Goal: Transaction & Acquisition: Purchase product/service

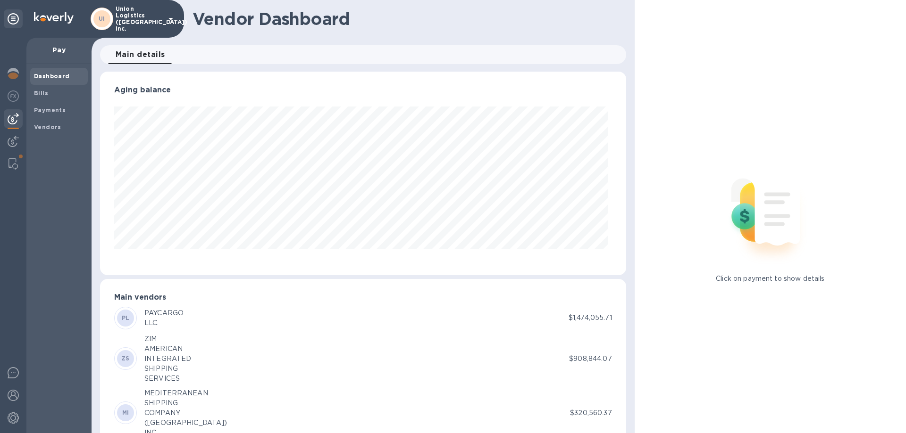
scroll to position [204, 522]
click at [64, 95] on span "Bills" at bounding box center [59, 93] width 50 height 9
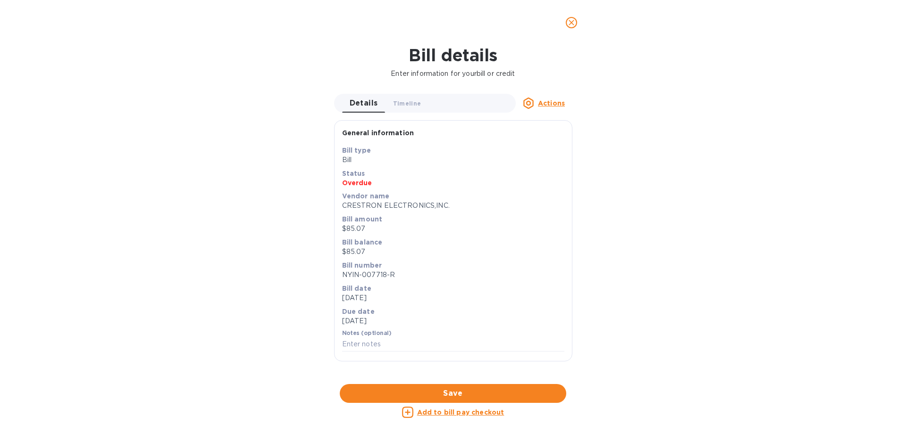
click at [574, 23] on icon "close" at bounding box center [571, 22] width 9 height 9
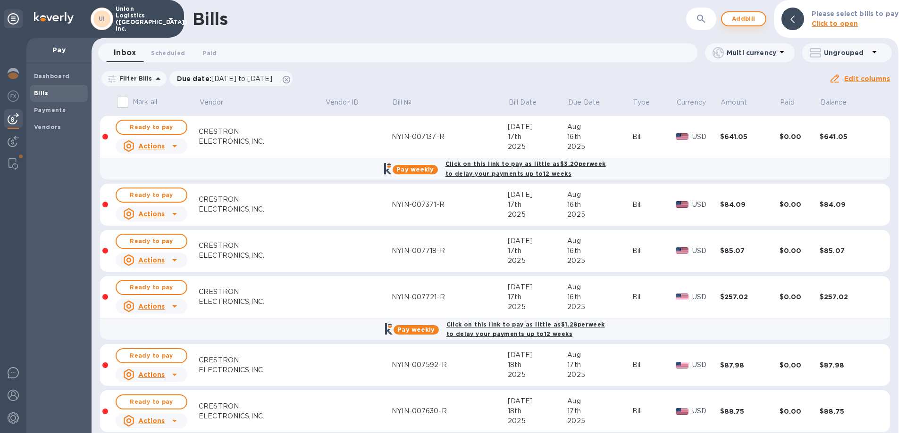
click at [753, 17] on span "Add bill" at bounding box center [743, 18] width 28 height 11
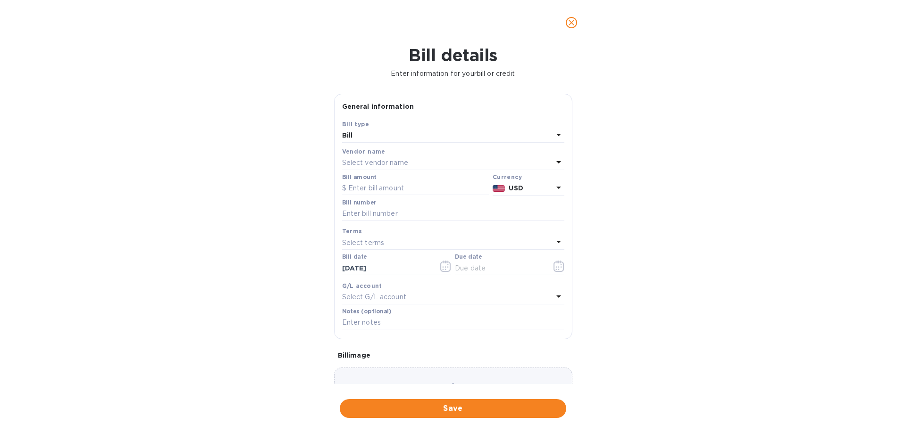
click at [377, 162] on p "Select vendor name" at bounding box center [375, 163] width 66 height 10
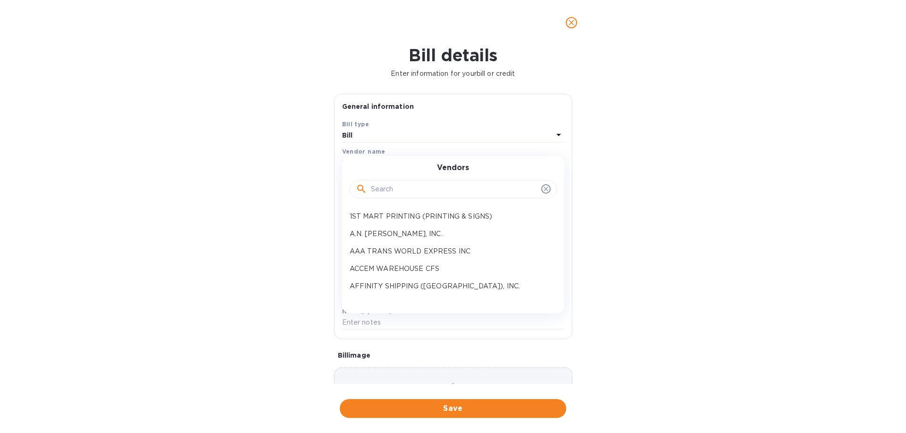
click at [389, 195] on input "text" at bounding box center [454, 190] width 167 height 14
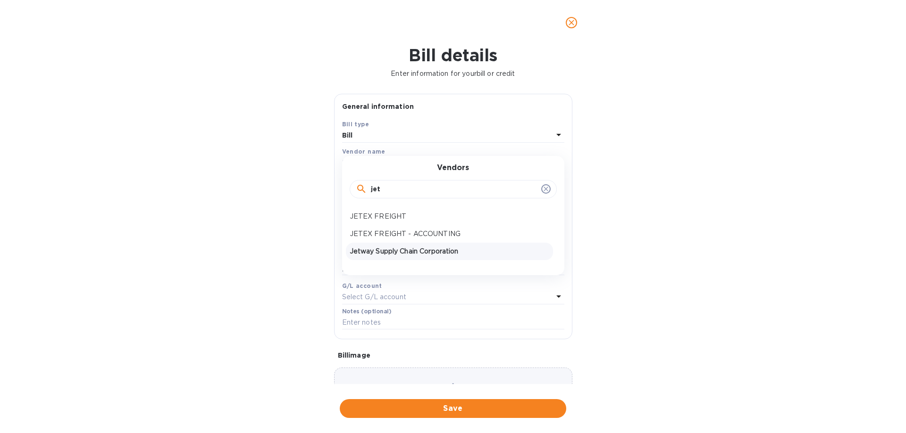
type input "jet"
click at [396, 254] on p "Jetway Supply Chain Corporation" at bounding box center [450, 252] width 200 height 10
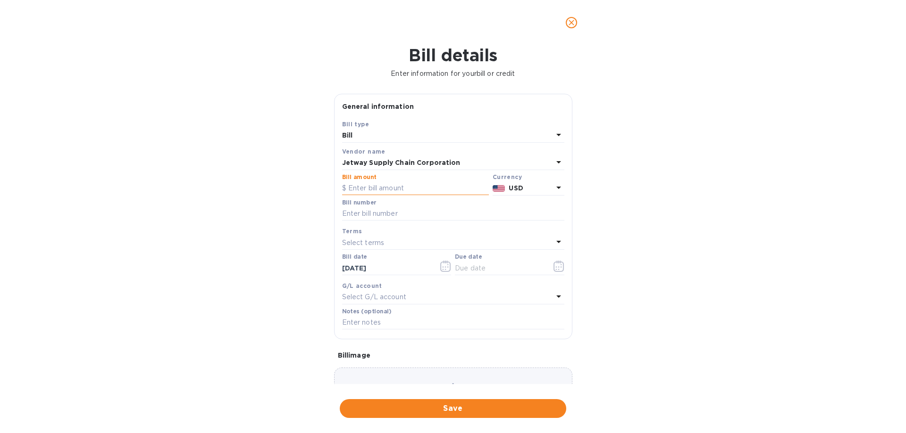
click at [368, 188] on input "text" at bounding box center [415, 189] width 147 height 14
type input "4"
click at [391, 189] on input "4" at bounding box center [418, 189] width 141 height 14
click at [397, 189] on input "text" at bounding box center [415, 189] width 147 height 14
type input "62,703"
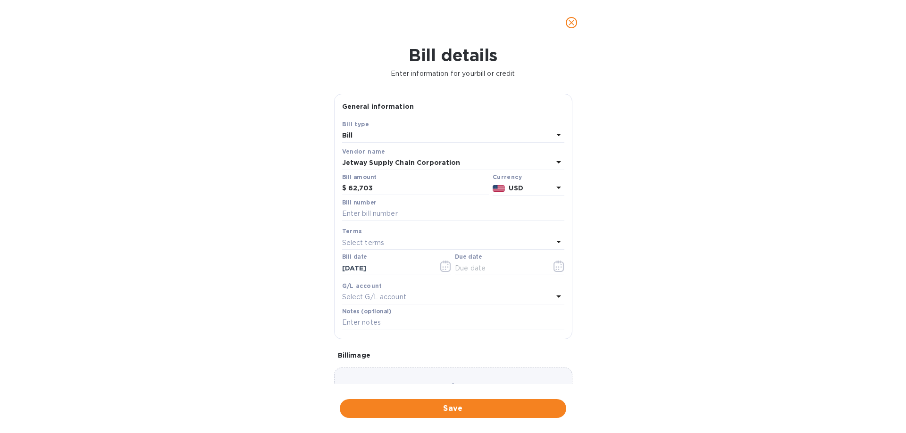
drag, startPoint x: 408, startPoint y: 218, endPoint x: 414, endPoint y: 221, distance: 7.2
click at [408, 218] on input "text" at bounding box center [453, 214] width 222 height 14
paste input "DJTWSHA25050062"
type input "DJTWSHA25050062"
click at [518, 276] on div at bounding box center [509, 276] width 109 height 2
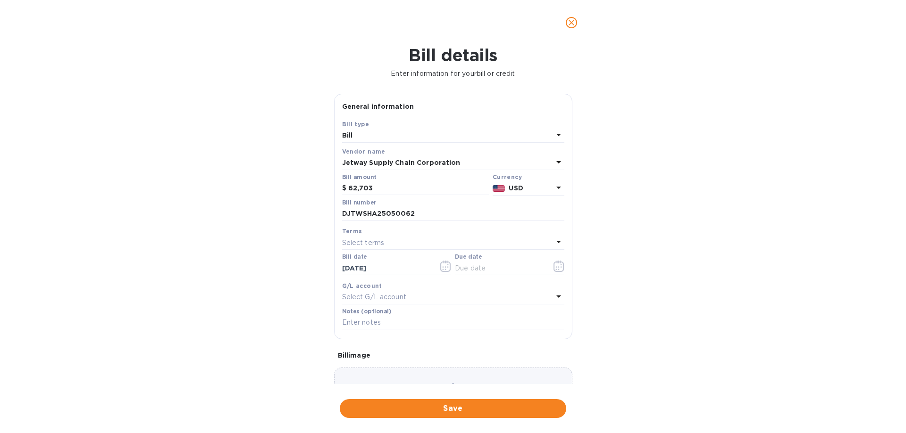
click at [508, 261] on div "Due date" at bounding box center [509, 265] width 109 height 22
click at [508, 270] on input "text" at bounding box center [499, 268] width 89 height 14
click at [555, 269] on icon "button" at bounding box center [555, 269] width 1 height 1
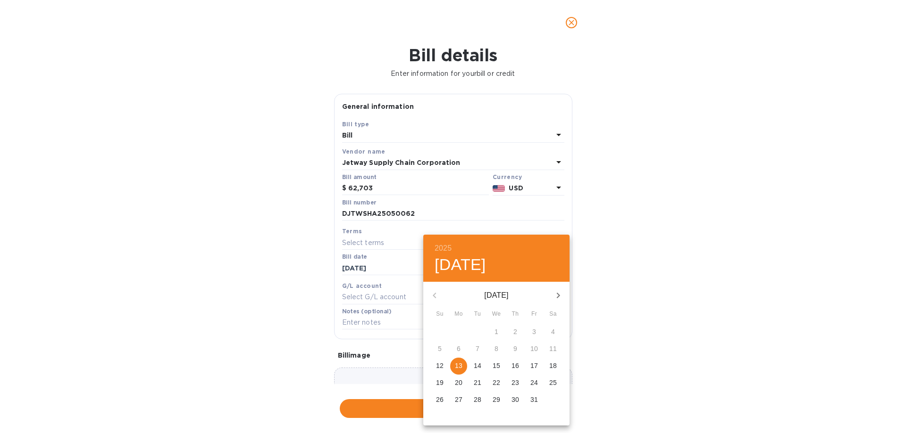
click at [460, 369] on p "13" at bounding box center [459, 365] width 8 height 9
type input "[DATE]"
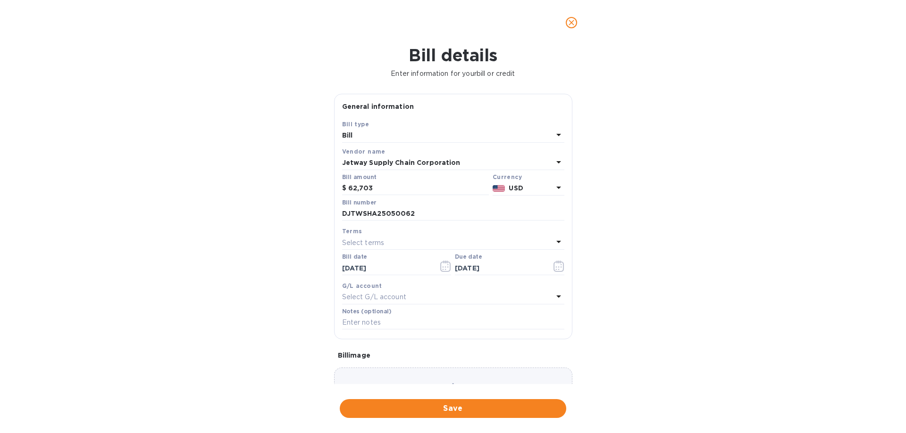
click at [468, 403] on span "Save" at bounding box center [452, 408] width 211 height 11
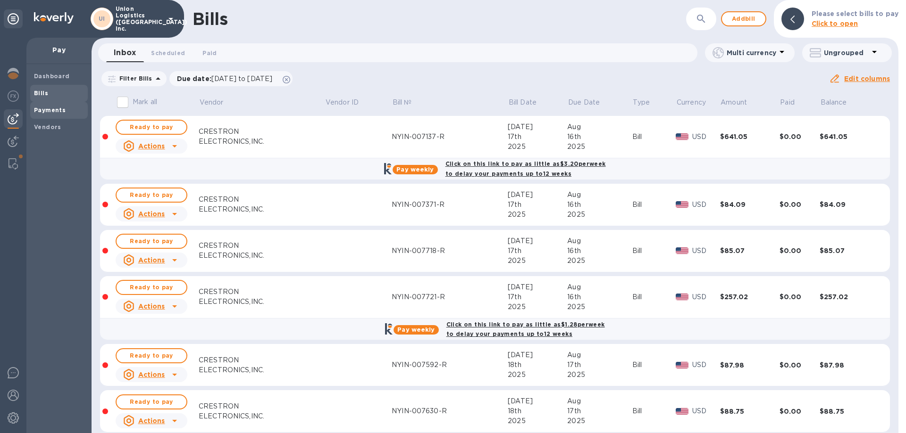
click at [48, 109] on b "Payments" at bounding box center [50, 110] width 32 height 7
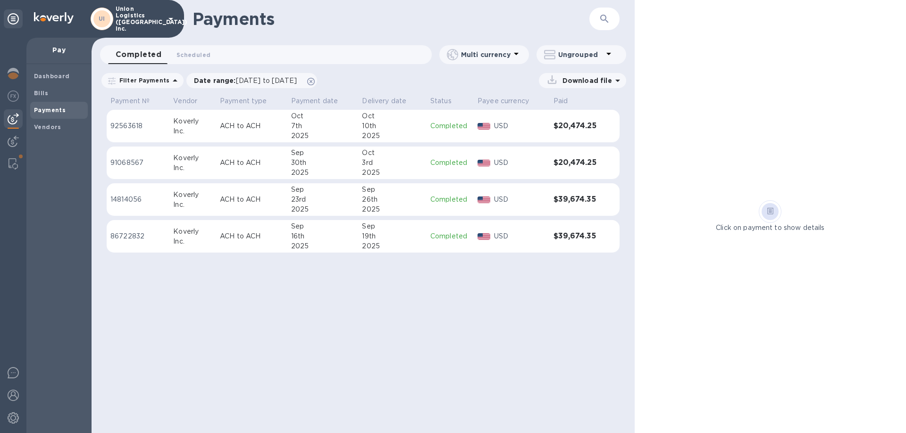
click at [773, 216] on b at bounding box center [770, 212] width 7 height 7
click at [773, 216] on span at bounding box center [770, 212] width 7 height 12
click at [165, 127] on p "92563618" at bounding box center [137, 126] width 55 height 10
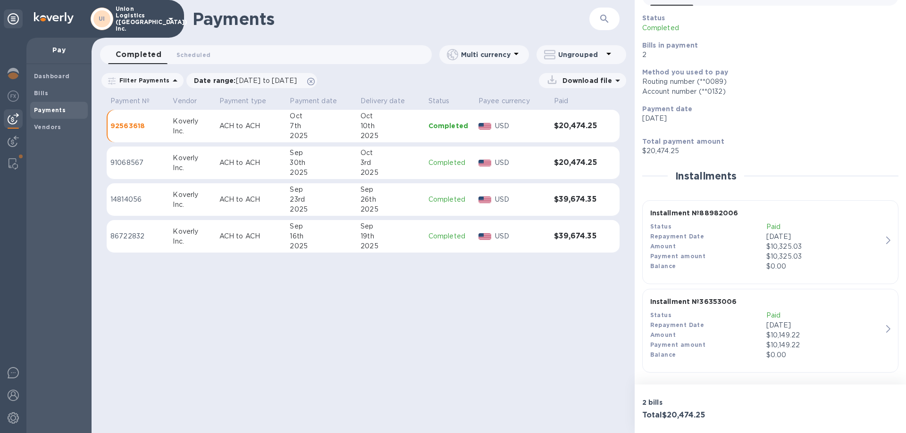
scroll to position [55, 0]
click at [59, 92] on span "Bills" at bounding box center [59, 93] width 50 height 9
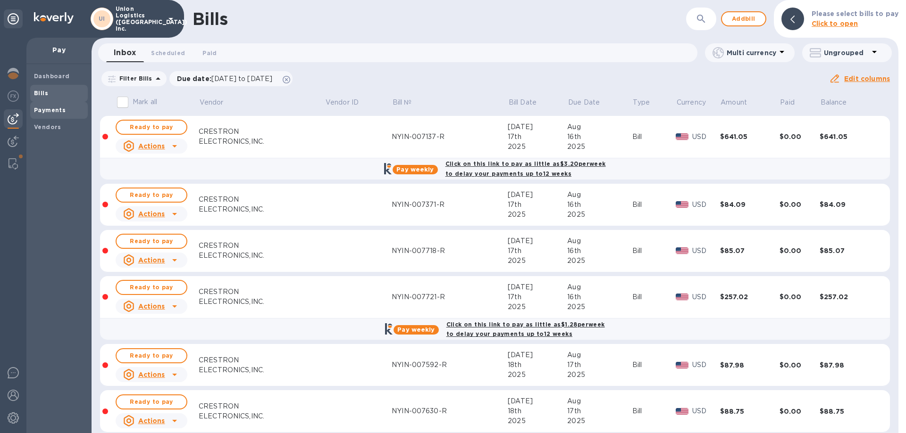
click at [51, 106] on span "Payments" at bounding box center [50, 110] width 32 height 9
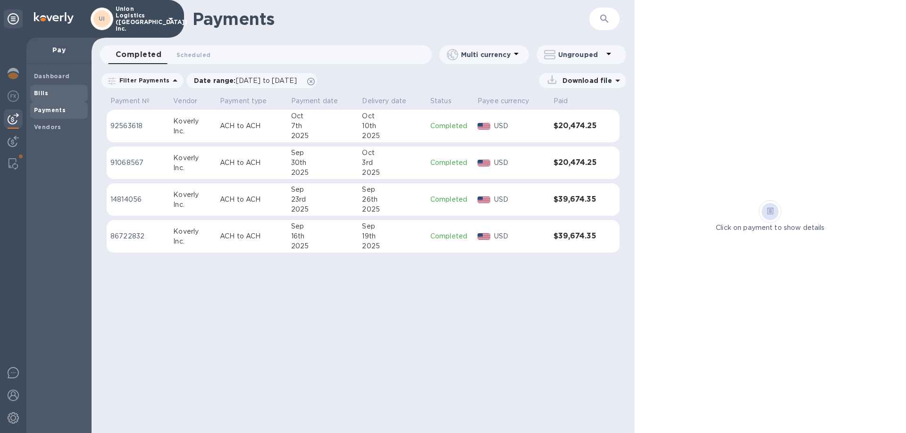
click at [59, 95] on span "Bills" at bounding box center [59, 93] width 50 height 9
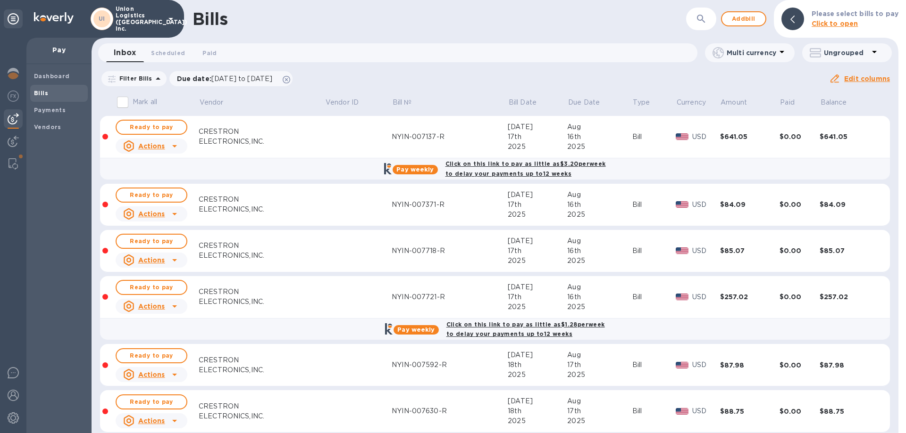
click at [703, 17] on icon "button" at bounding box center [700, 18] width 11 height 11
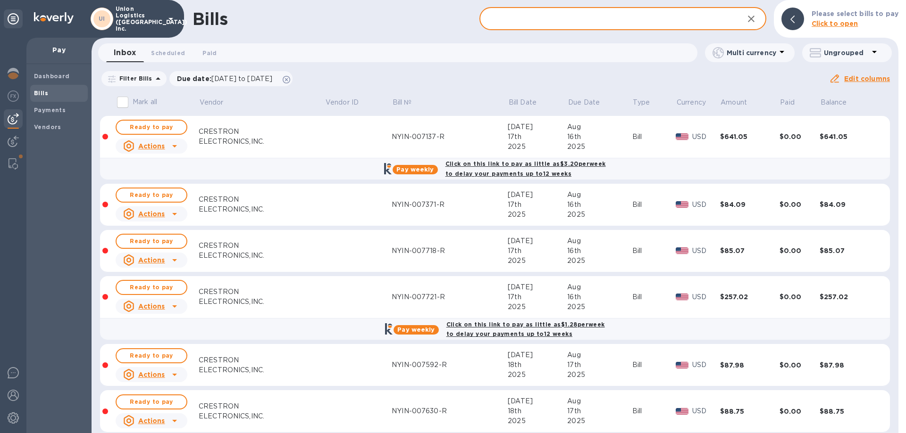
click at [680, 24] on input "text" at bounding box center [607, 19] width 257 height 23
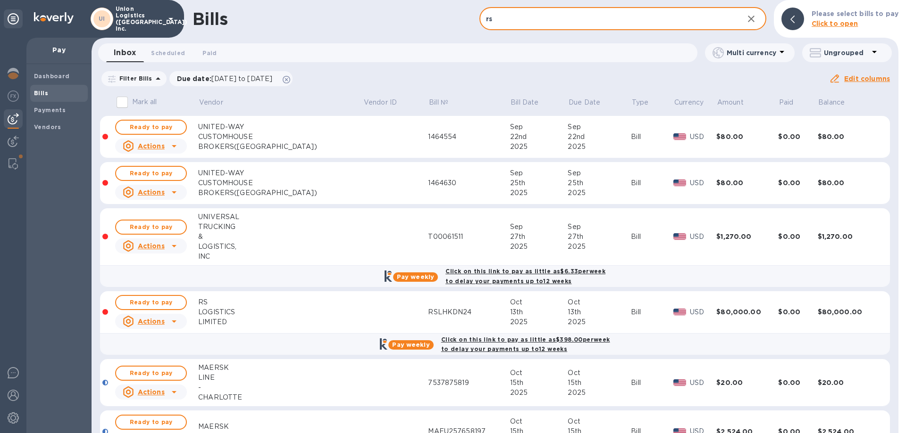
click at [549, 28] on input "rs" at bounding box center [607, 19] width 257 height 23
type input "RS LOGISTICS"
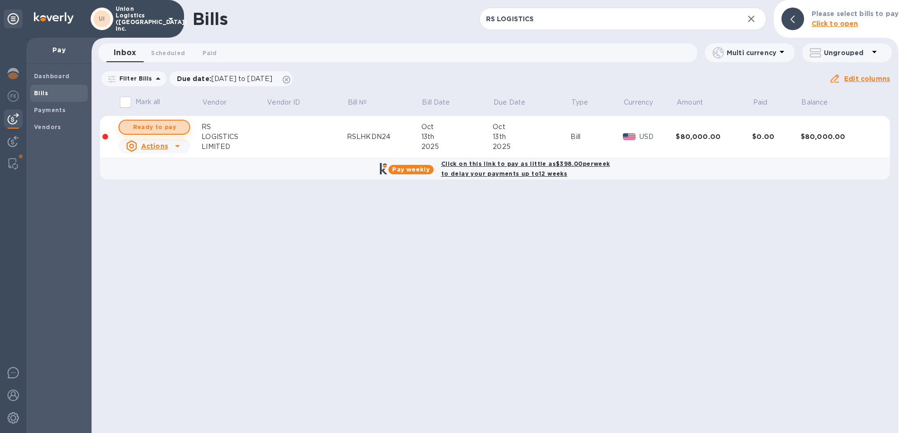
click at [157, 126] on span "Ready to pay" at bounding box center [154, 127] width 55 height 11
checkbox input "true"
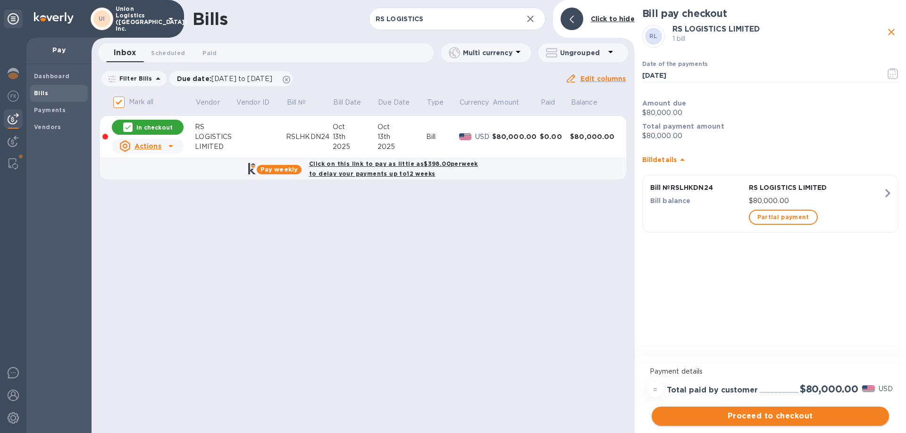
click at [786, 421] on span "Proceed to checkout" at bounding box center [770, 416] width 222 height 11
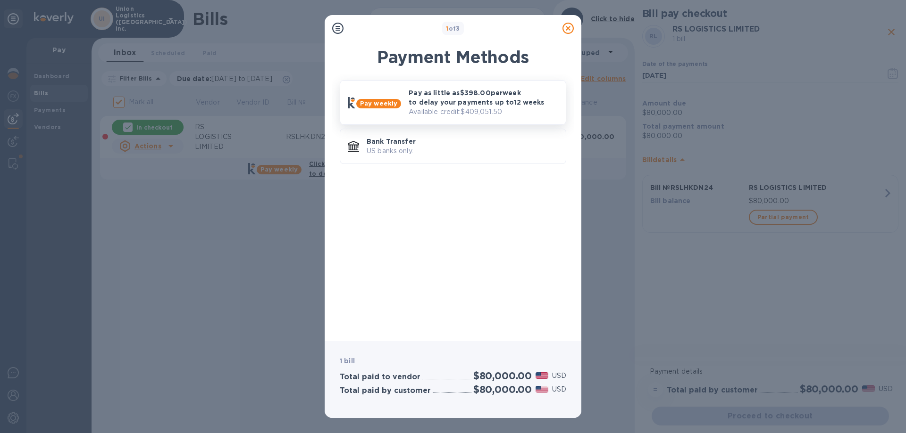
click at [471, 111] on p "Available credit: $409,051.50" at bounding box center [483, 112] width 150 height 10
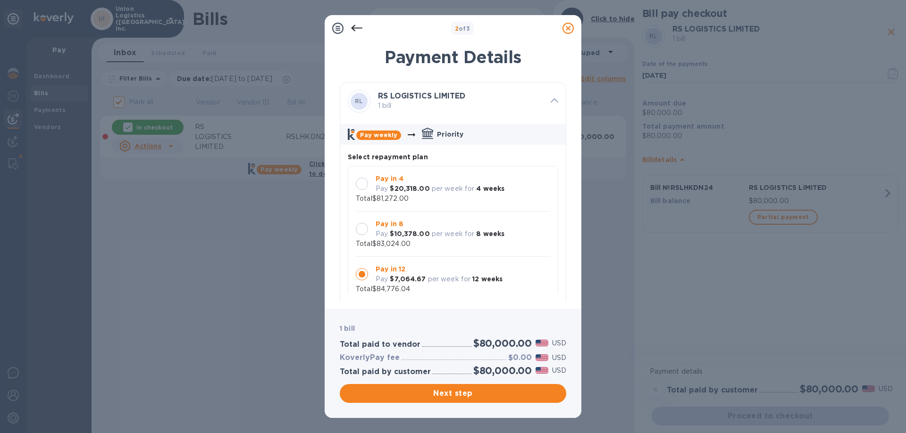
scroll to position [9, 0]
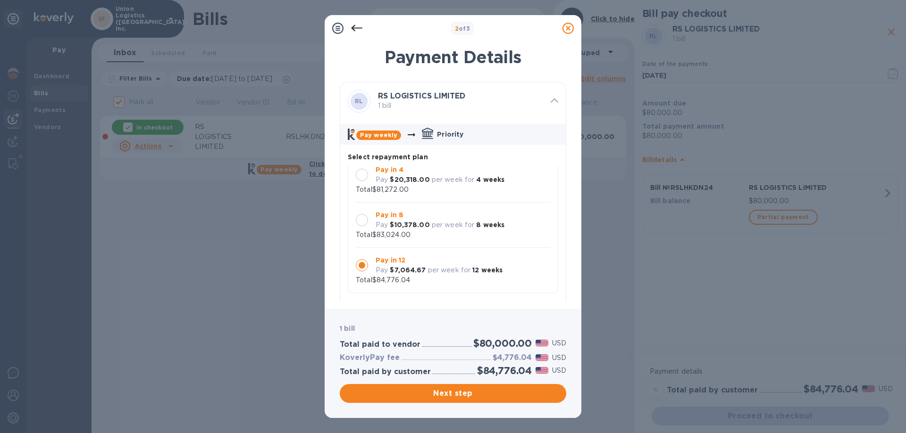
click at [474, 175] on p "Pay in 4" at bounding box center [439, 170] width 129 height 10
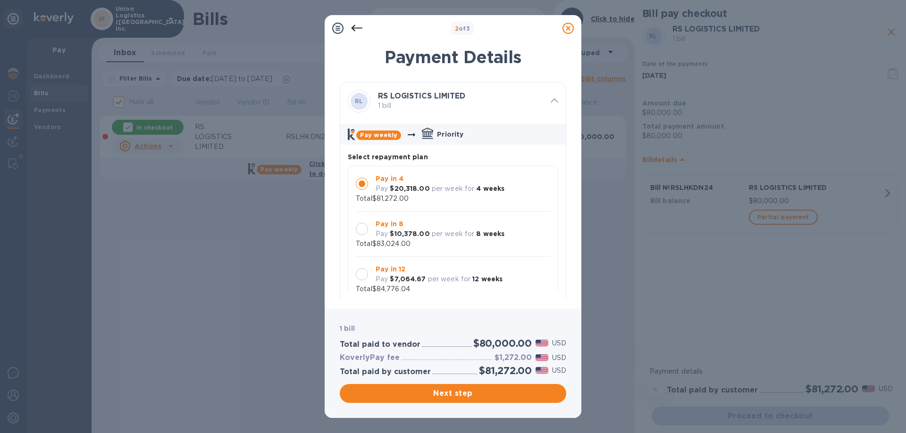
click at [490, 217] on div "Pay in 8 Pay $10,378.00 per week for 8 weeks" at bounding box center [440, 229] width 136 height 27
click at [492, 205] on div "Pay in 4 Pay $20,318.00 per week for 4 weeks Total $81,272.00" at bounding box center [453, 189] width 210 height 46
click at [491, 248] on div "Pay in 8 Pay $10,378.00 per week for 8 weeks Total $83,024.00" at bounding box center [453, 234] width 194 height 30
click at [484, 201] on div "Pay in 4 Pay $20,318.00 per week for 4 weeks Total $81,272.00" at bounding box center [453, 189] width 194 height 30
click at [476, 236] on b "8 weeks" at bounding box center [490, 234] width 28 height 8
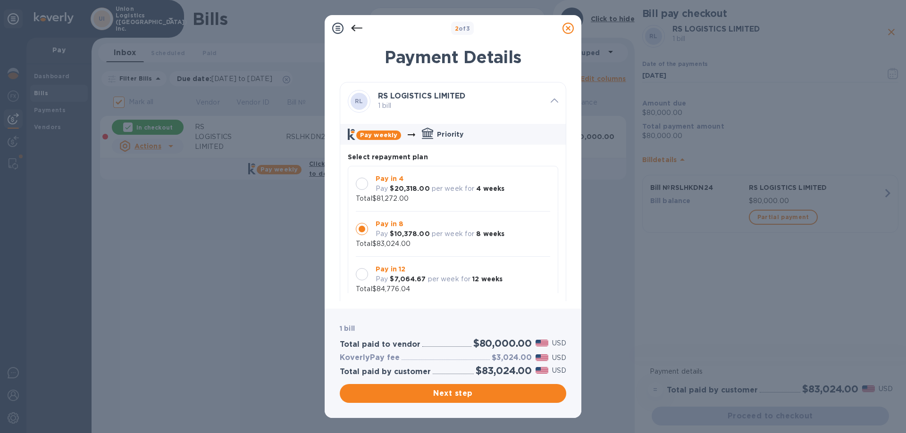
click at [428, 185] on div "Pay $20,318.00 per week for 4 weeks" at bounding box center [439, 189] width 129 height 10
click at [437, 244] on div "Pay in 8 Pay $10,378.00 per week for 8 weeks Total $83,024.00" at bounding box center [453, 234] width 194 height 30
click at [567, 27] on icon at bounding box center [567, 28] width 11 height 11
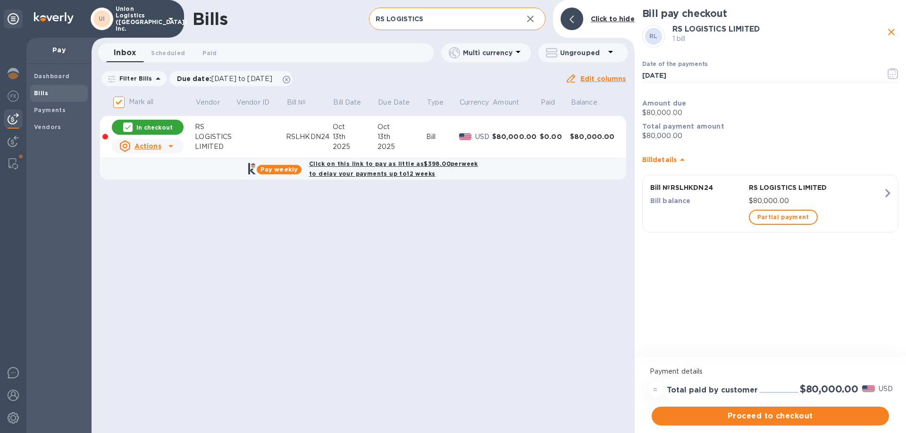
click at [536, 19] on icon "button" at bounding box center [530, 18] width 11 height 11
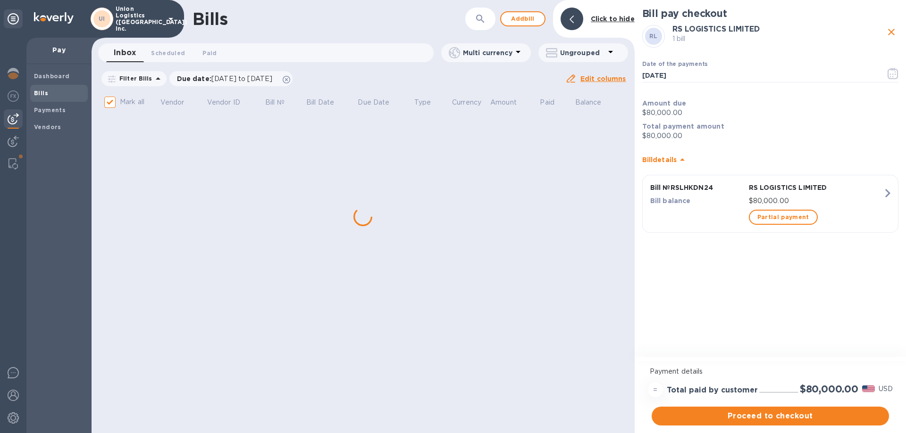
click at [465, 20] on div "Bills" at bounding box center [328, 19] width 273 height 20
checkbox input "false"
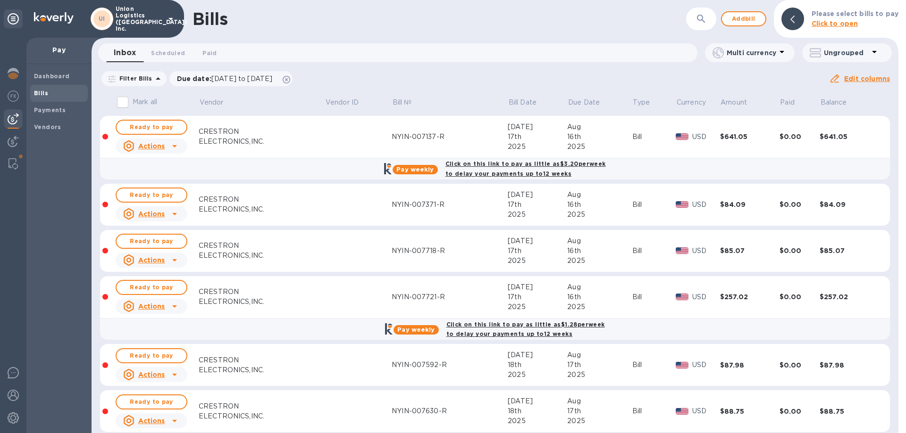
click at [703, 16] on icon "button" at bounding box center [700, 18] width 11 height 11
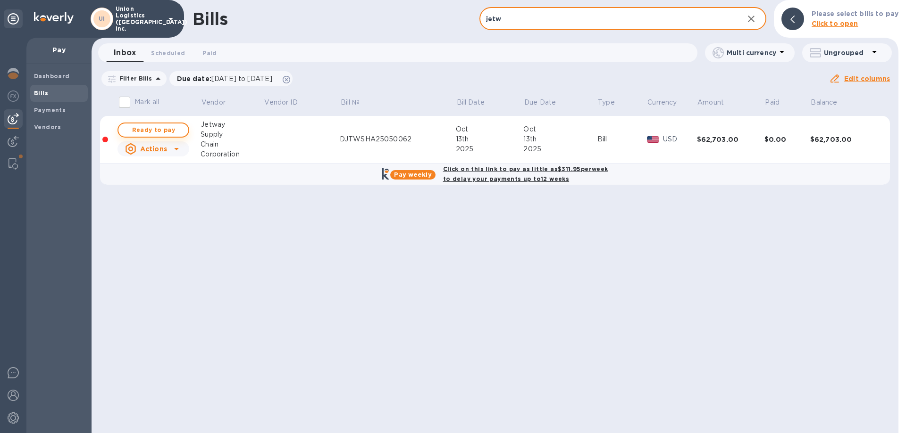
type input "jetw"
click at [142, 125] on span "Ready to pay" at bounding box center [153, 130] width 55 height 11
checkbox input "true"
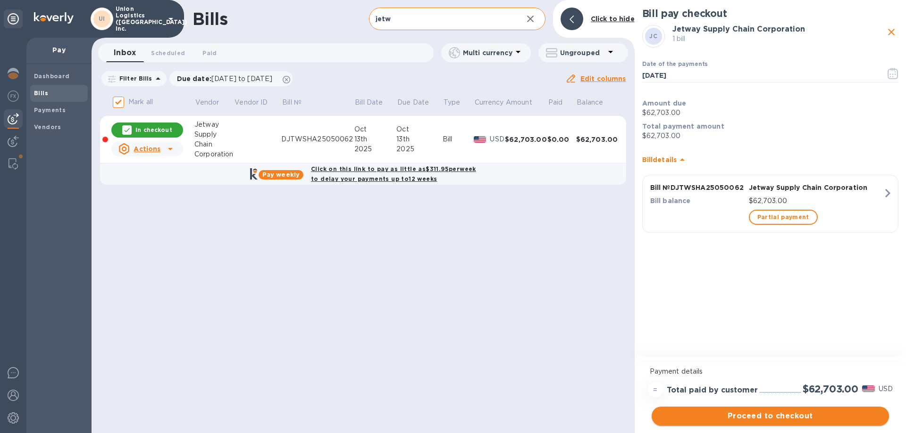
click at [707, 409] on button "Proceed to checkout" at bounding box center [769, 416] width 237 height 19
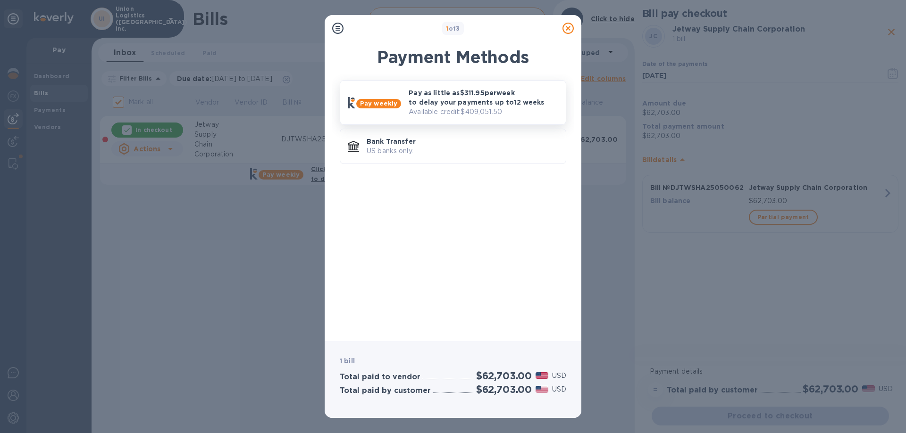
click at [498, 92] on p "Pay as little as $311.95 per week to delay your payments up to 12 weeks" at bounding box center [483, 97] width 150 height 19
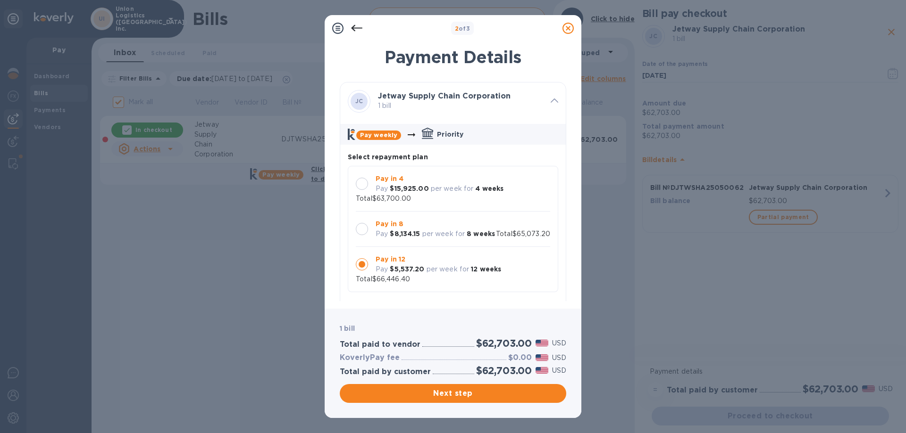
scroll to position [9, 0]
click at [486, 197] on div "Pay in 4 Pay $15,925.00 per week for 4 weeks Total $63,700.00" at bounding box center [453, 189] width 210 height 46
click at [473, 227] on p "Pay in 8" at bounding box center [434, 224] width 119 height 10
click at [519, 184] on div "Pay in 4 Pay $15,925.00 per week for 4 weeks Total $63,700.00" at bounding box center [453, 189] width 194 height 30
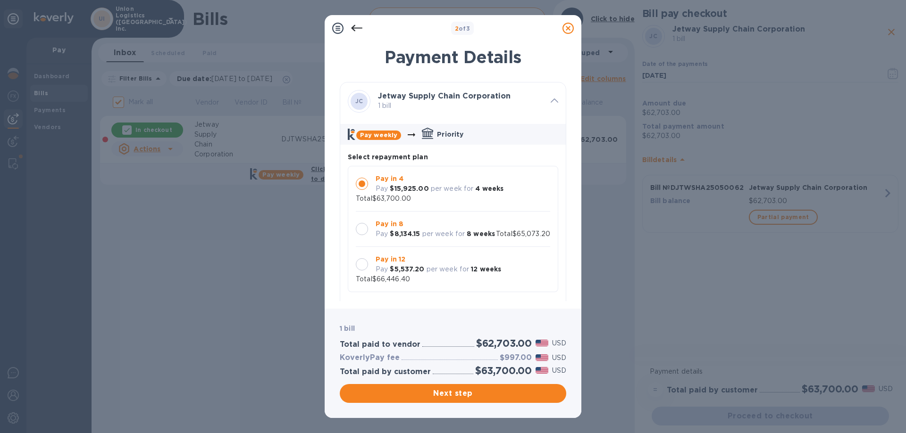
click at [506, 234] on div "Pay in 8 Pay $8,134.15 per week for 8 weeks Total $65,073.20" at bounding box center [453, 229] width 194 height 20
click at [562, 25] on icon at bounding box center [567, 28] width 11 height 11
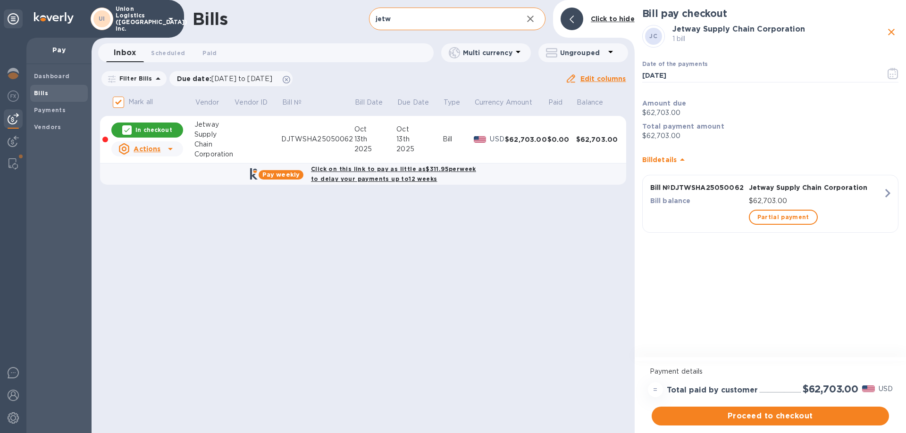
click at [401, 18] on input "jetw" at bounding box center [442, 19] width 146 height 23
drag, startPoint x: 401, startPoint y: 19, endPoint x: 346, endPoint y: 21, distance: 54.7
click at [346, 21] on div "Bills jetw ​ Add [PERSON_NAME] to hide" at bounding box center [363, 19] width 543 height 38
type input "rs"
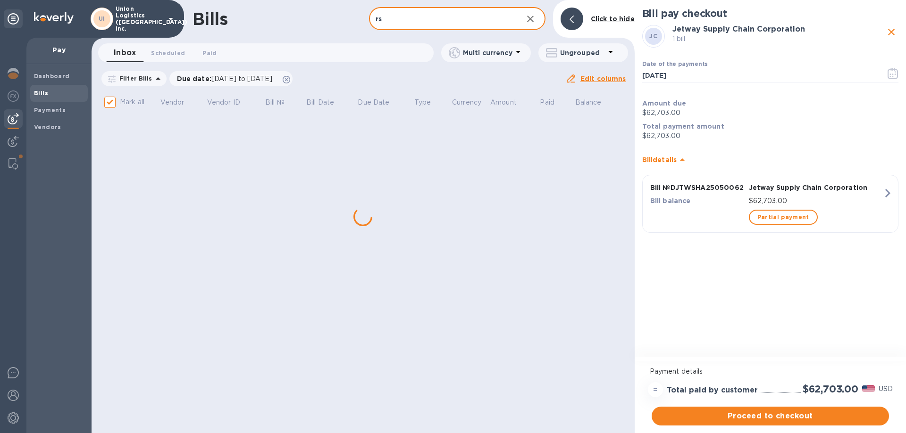
checkbox input "false"
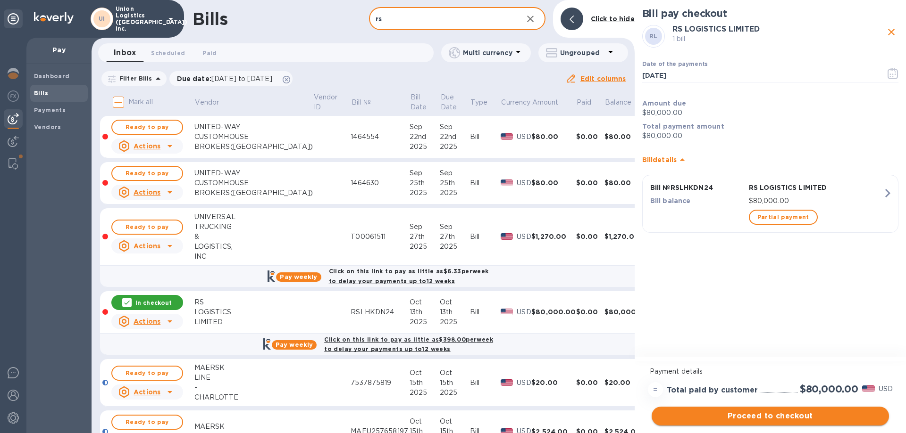
type input "rs"
click at [785, 423] on button "Proceed to checkout" at bounding box center [769, 416] width 237 height 19
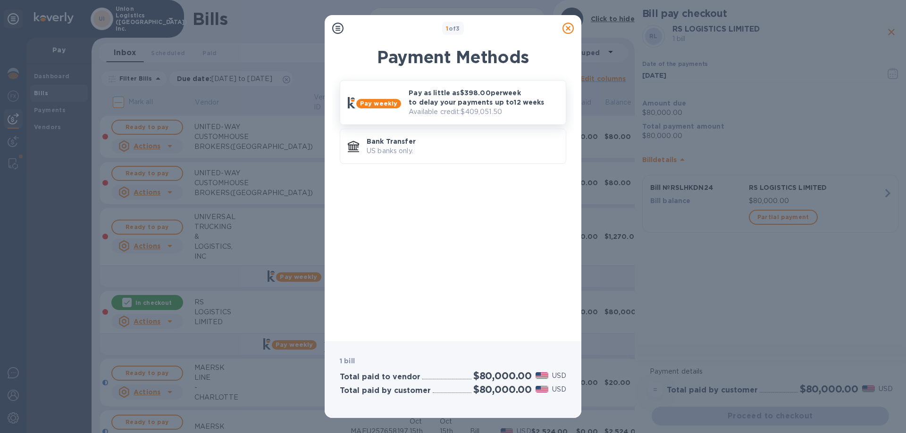
click at [420, 101] on p "Pay as little as $398.00 per week to delay your payments up to 12 weeks" at bounding box center [483, 97] width 150 height 19
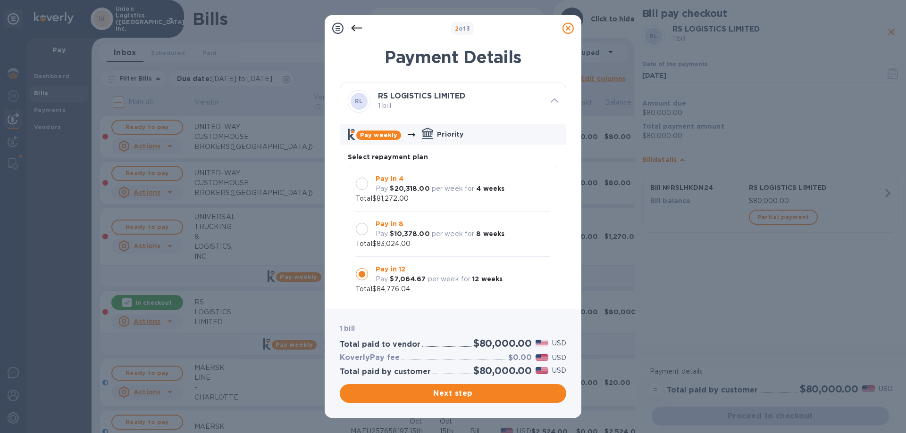
scroll to position [9, 0]
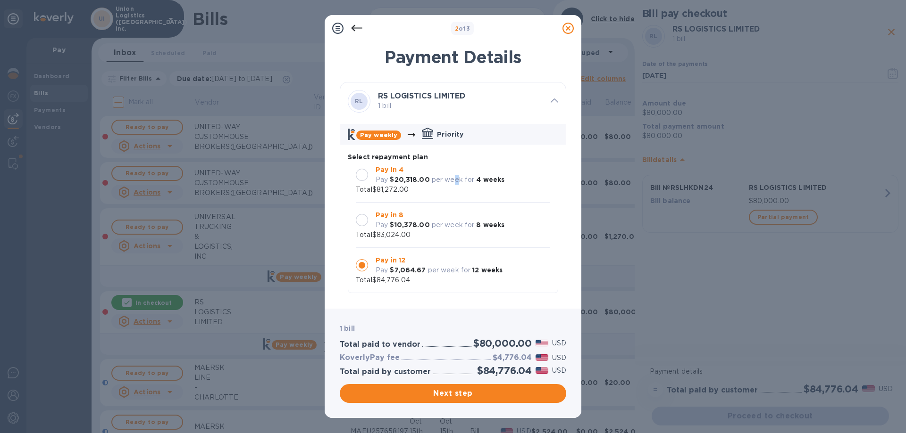
click at [454, 185] on div "Pay in 4 Pay $20,318.00 per week for 4 weeks" at bounding box center [440, 174] width 136 height 27
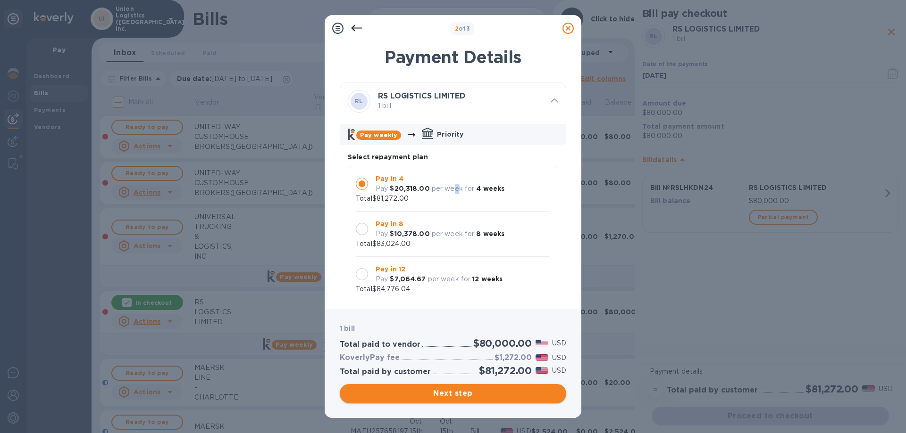
click at [541, 396] on span "Next step" at bounding box center [452, 393] width 211 height 11
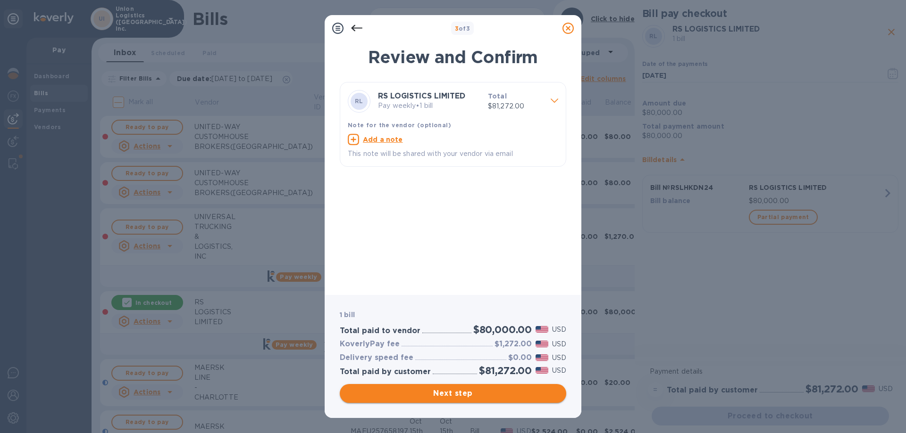
click at [481, 392] on span "Next step" at bounding box center [452, 393] width 211 height 11
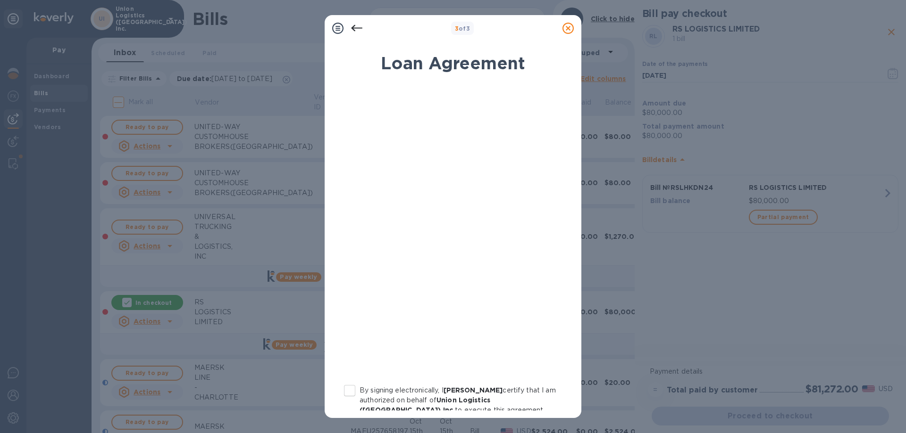
scroll to position [104, 0]
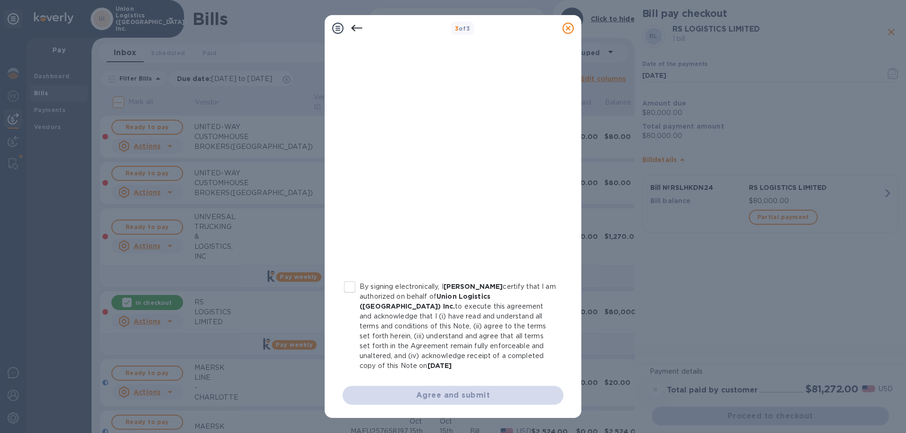
click at [353, 288] on input "By signing electronically, I [PERSON_NAME] certify that I am authorized on beha…" at bounding box center [350, 287] width 20 height 20
checkbox input "true"
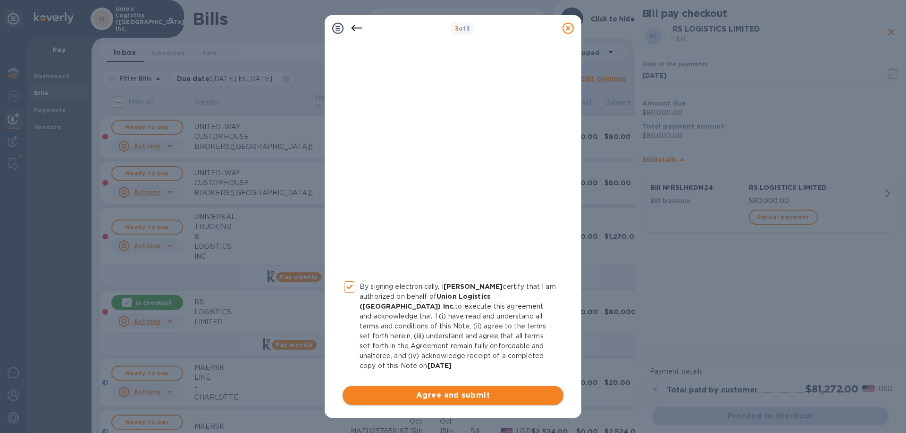
click at [458, 398] on span "Agree and submit" at bounding box center [453, 395] width 206 height 11
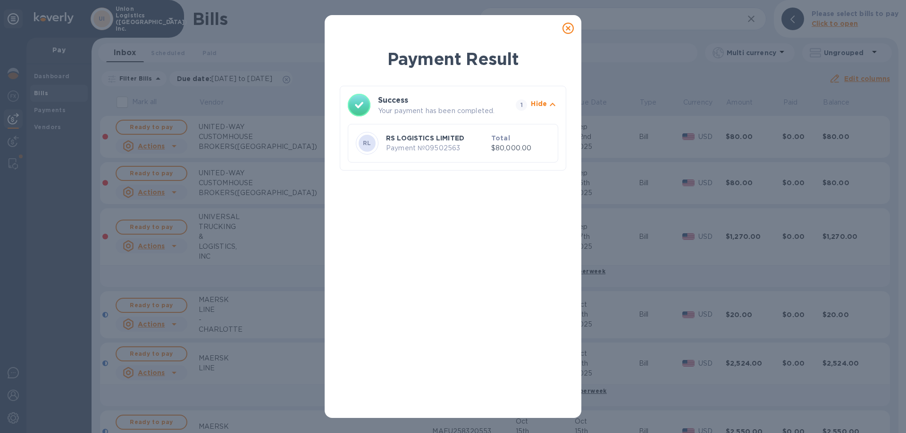
click at [485, 145] on p "Payment № 09502563" at bounding box center [436, 148] width 101 height 10
click at [428, 103] on h3 "Success" at bounding box center [438, 100] width 121 height 11
click at [371, 144] on div "RL" at bounding box center [366, 143] width 17 height 17
click at [553, 102] on icon "button" at bounding box center [552, 104] width 11 height 11
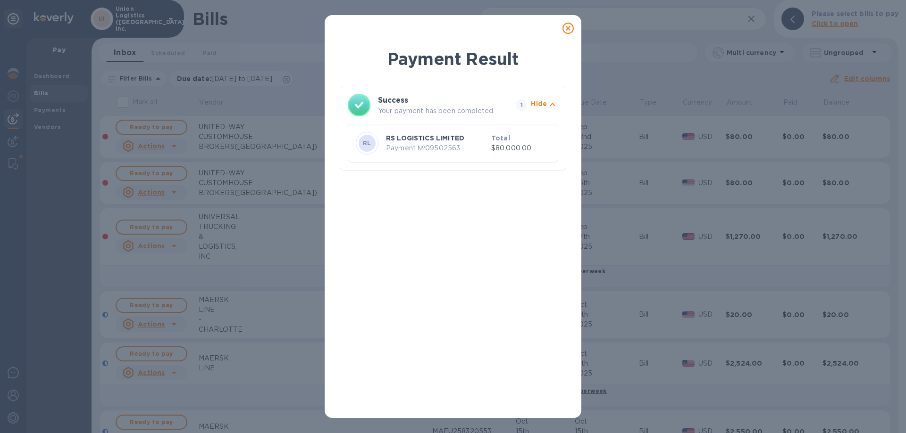
click at [564, 25] on icon at bounding box center [567, 28] width 11 height 11
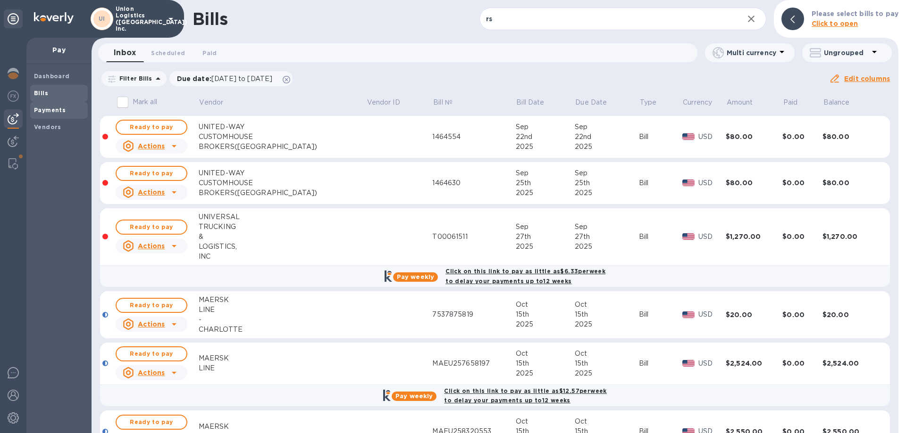
drag, startPoint x: 39, startPoint y: 111, endPoint x: 47, endPoint y: 108, distance: 8.4
click at [40, 111] on b "Payments" at bounding box center [50, 110] width 32 height 7
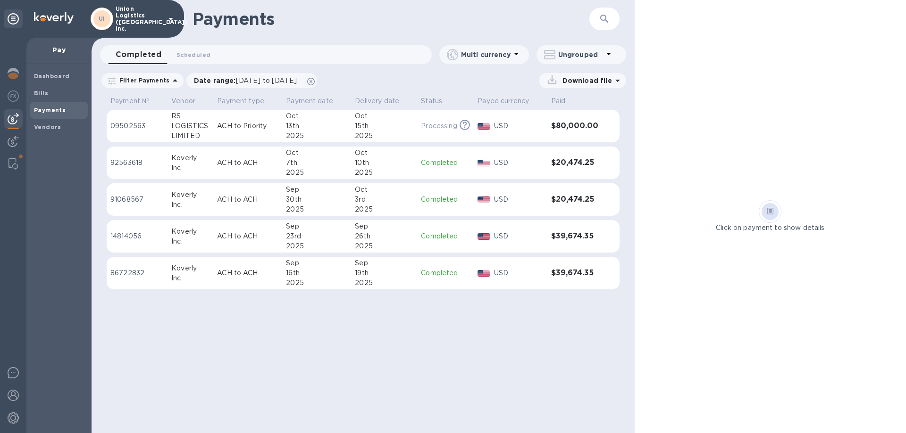
click at [244, 127] on p "ACH to Priority" at bounding box center [247, 126] width 61 height 10
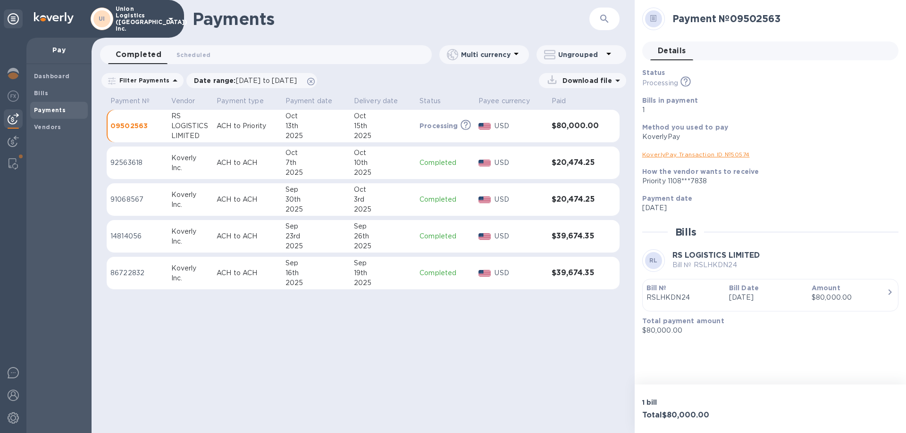
click at [774, 282] on div "Bill Date [DATE]" at bounding box center [766, 293] width 83 height 27
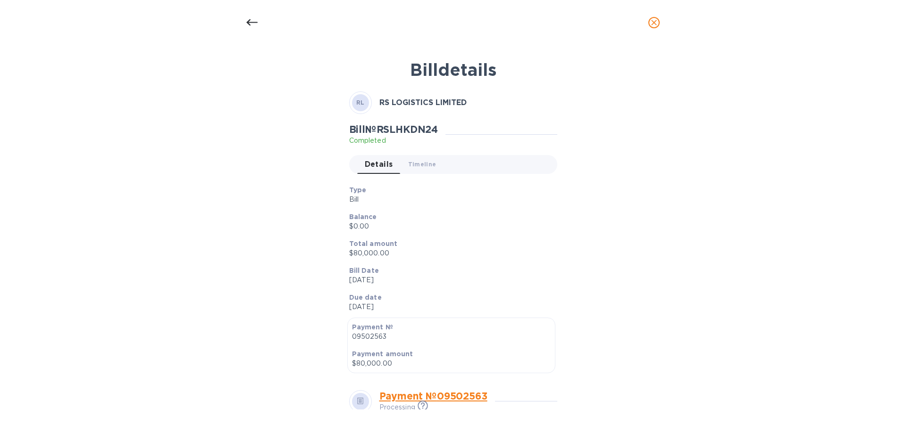
click at [253, 27] on icon at bounding box center [251, 22] width 11 height 11
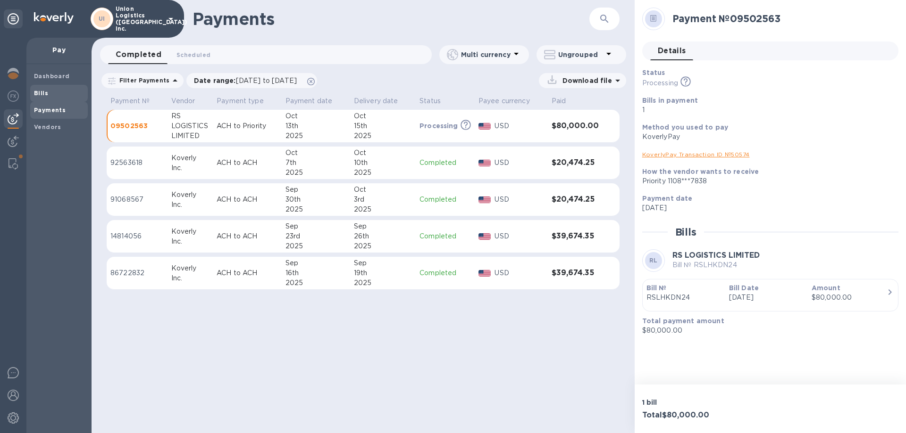
click at [63, 93] on span "Bills" at bounding box center [59, 93] width 50 height 9
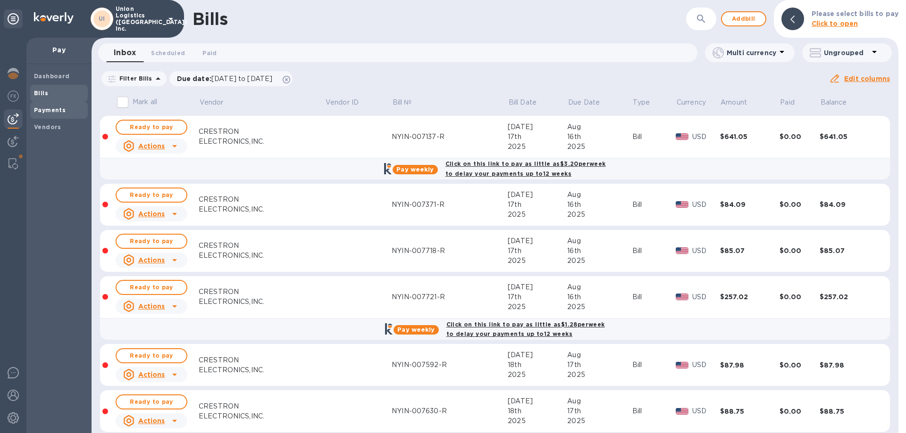
click at [62, 107] on b "Payments" at bounding box center [50, 110] width 32 height 7
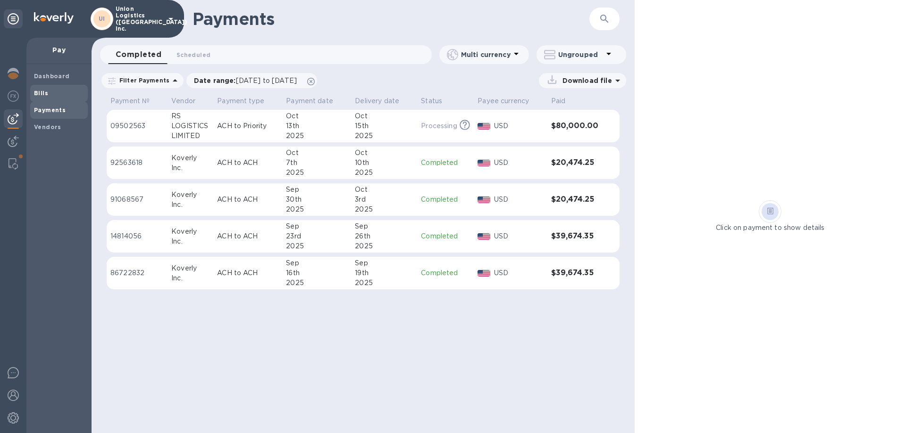
click at [53, 94] on span "Bills" at bounding box center [59, 93] width 50 height 9
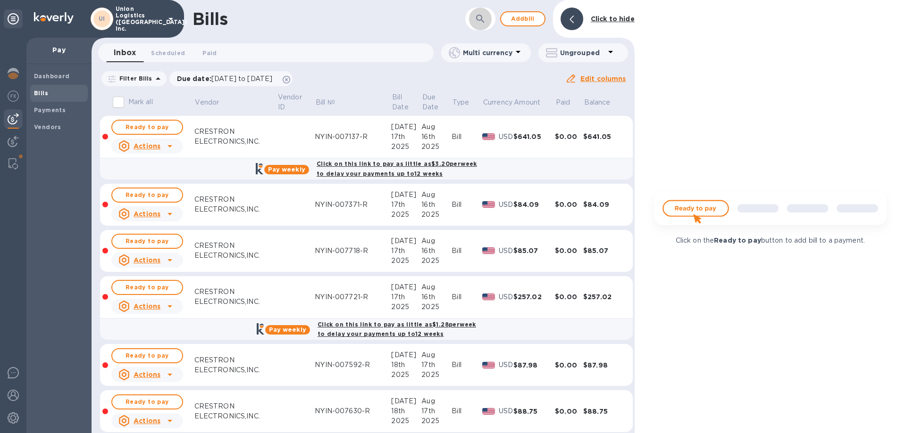
click at [477, 17] on icon "button" at bounding box center [480, 19] width 8 height 8
click at [434, 17] on input "text" at bounding box center [442, 19] width 146 height 23
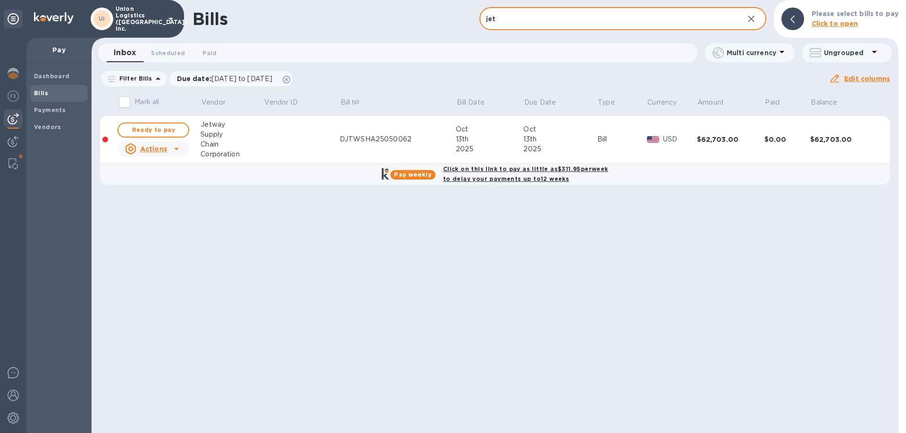
type input "jet"
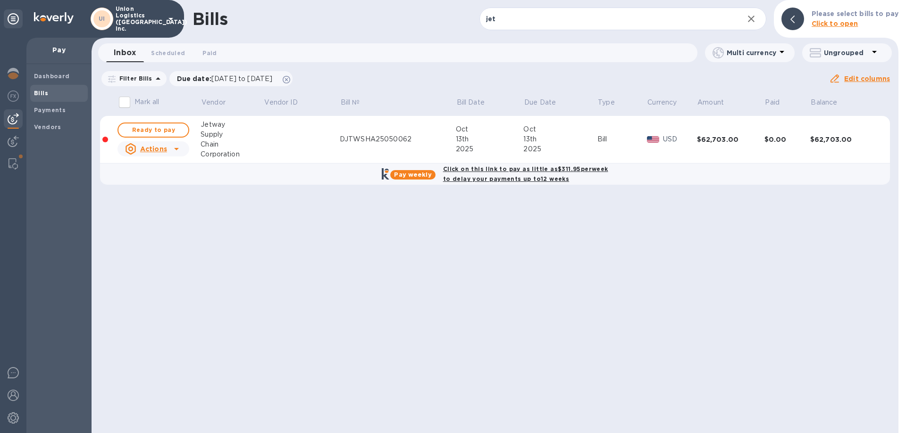
click at [291, 146] on td at bounding box center [302, 140] width 76 height 48
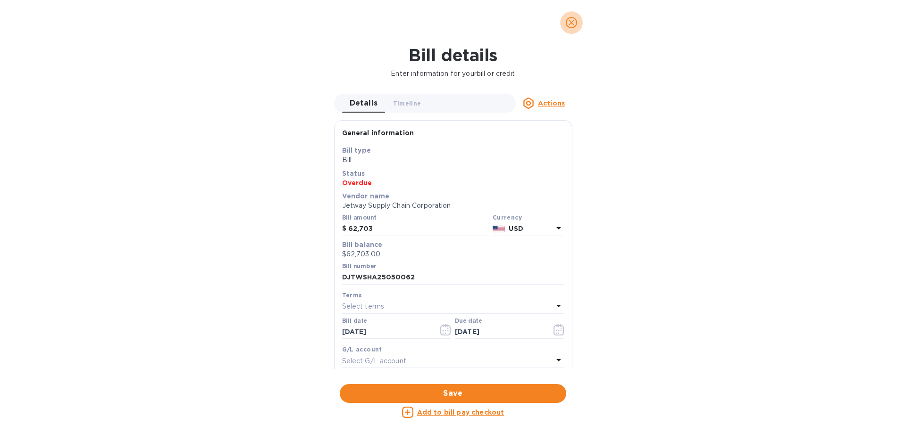
click at [569, 24] on icon "close" at bounding box center [571, 22] width 9 height 9
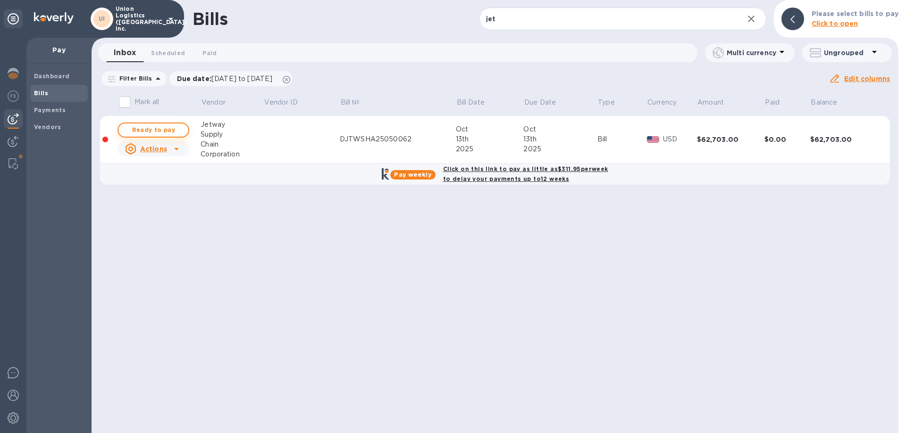
click at [168, 129] on span "Ready to pay" at bounding box center [153, 130] width 55 height 11
checkbox input "true"
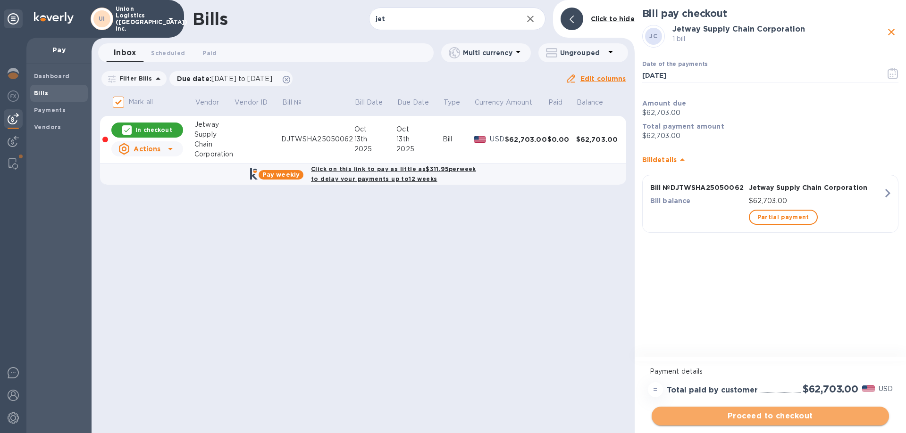
click at [788, 420] on span "Proceed to checkout" at bounding box center [770, 416] width 222 height 11
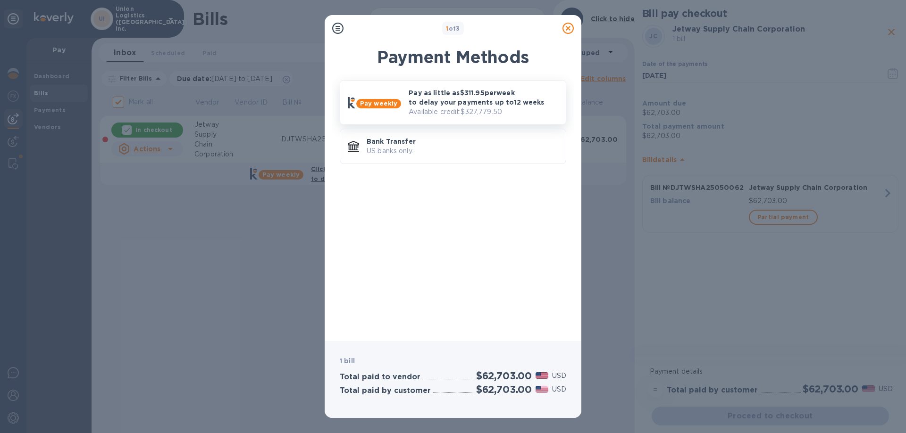
click at [483, 105] on p "Pay as little as $311.95 per week to delay your payments up to 12 weeks" at bounding box center [483, 97] width 150 height 19
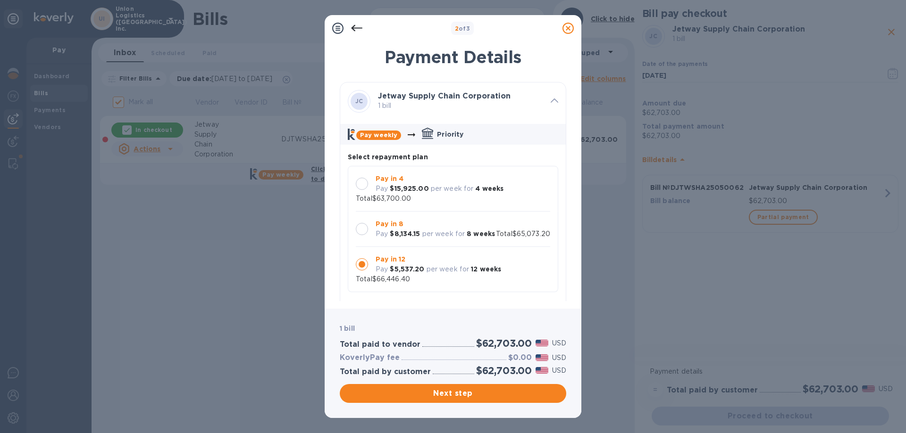
scroll to position [9, 0]
click at [484, 230] on b "8 weeks" at bounding box center [481, 234] width 28 height 8
click at [455, 177] on p "Pay in 4" at bounding box center [439, 179] width 128 height 10
click at [462, 217] on div "Pay in 8 Pay $8,134.15 per week for 8 weeks" at bounding box center [435, 229] width 127 height 27
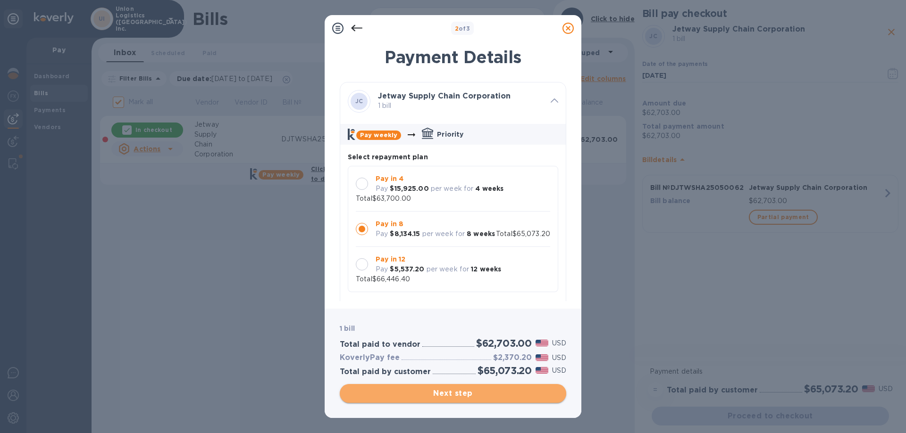
click at [466, 398] on span "Next step" at bounding box center [452, 393] width 211 height 11
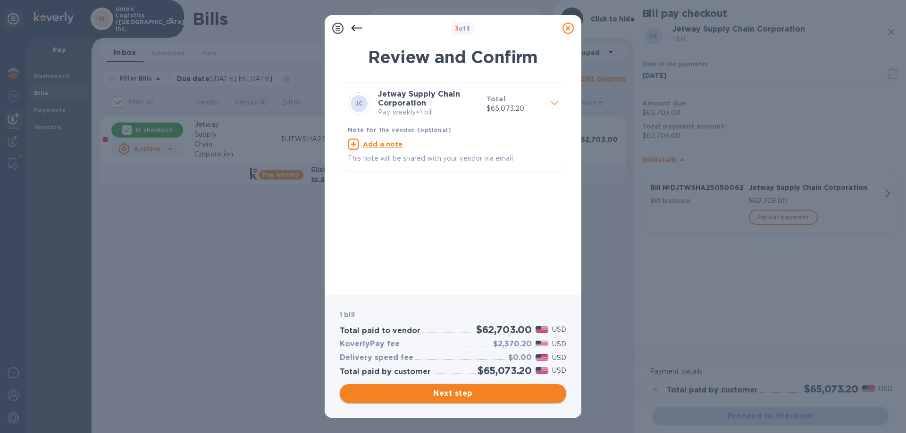
click at [475, 397] on span "Next step" at bounding box center [452, 393] width 211 height 11
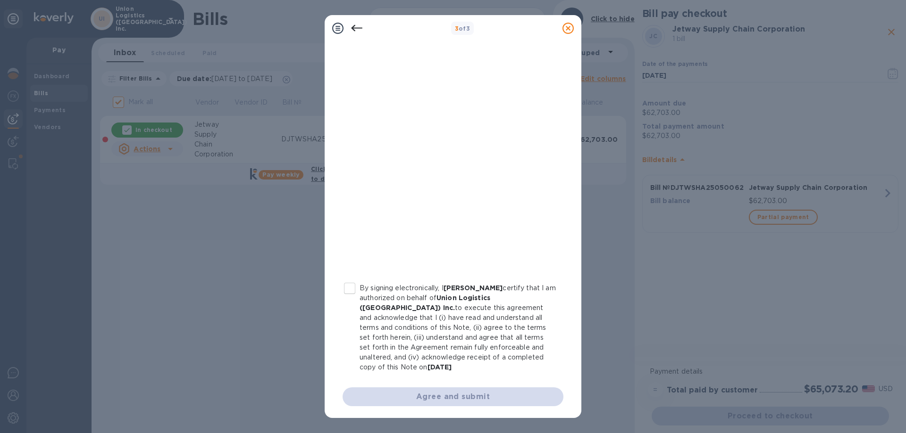
scroll to position [104, 0]
drag, startPoint x: 354, startPoint y: 287, endPoint x: 398, endPoint y: 351, distance: 78.4
click at [353, 287] on input "By signing electronically, I [PERSON_NAME] certify that I am authorized on beha…" at bounding box center [350, 287] width 20 height 20
checkbox input "true"
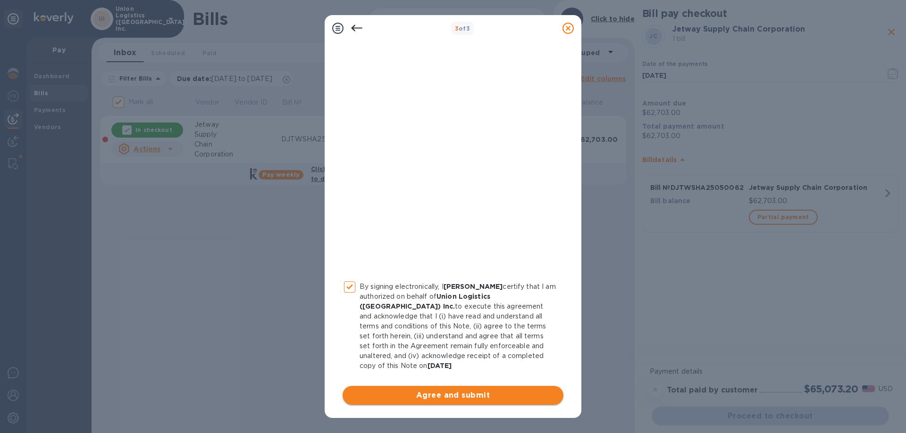
click at [439, 399] on span "Agree and submit" at bounding box center [453, 395] width 206 height 11
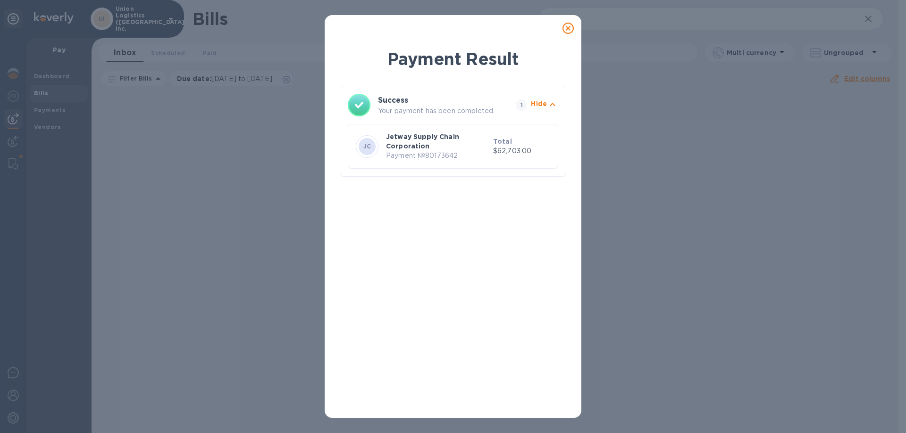
click at [449, 160] on p "Payment № 80173642" at bounding box center [437, 156] width 103 height 10
drag, startPoint x: 565, startPoint y: 28, endPoint x: 560, endPoint y: 28, distance: 4.7
click at [565, 28] on icon at bounding box center [567, 28] width 11 height 11
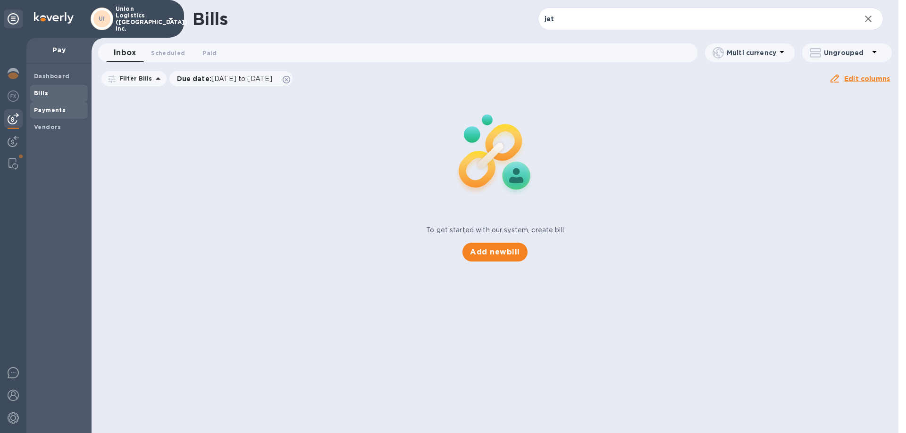
click at [65, 107] on span "Payments" at bounding box center [59, 110] width 50 height 9
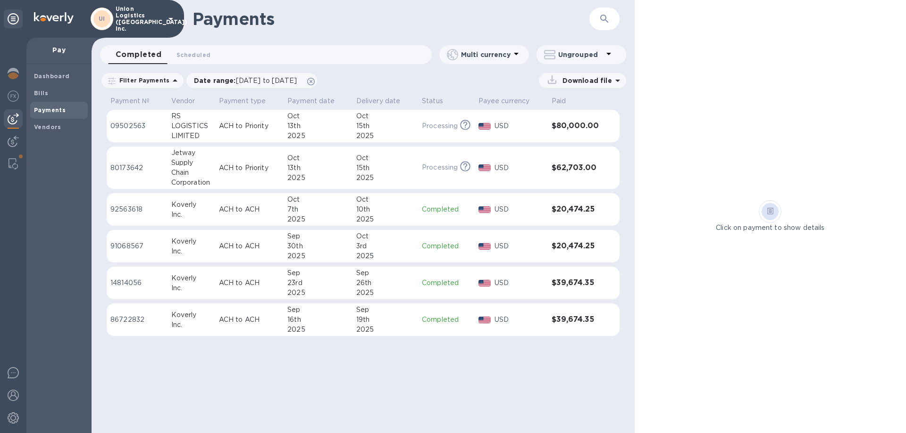
click at [223, 181] on td "ACH to Priority" at bounding box center [249, 168] width 68 height 43
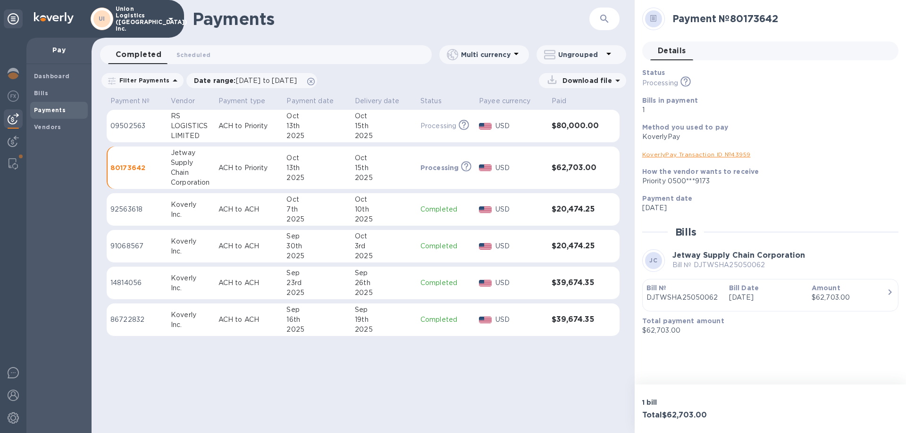
click at [744, 300] on p "[DATE]" at bounding box center [766, 298] width 75 height 10
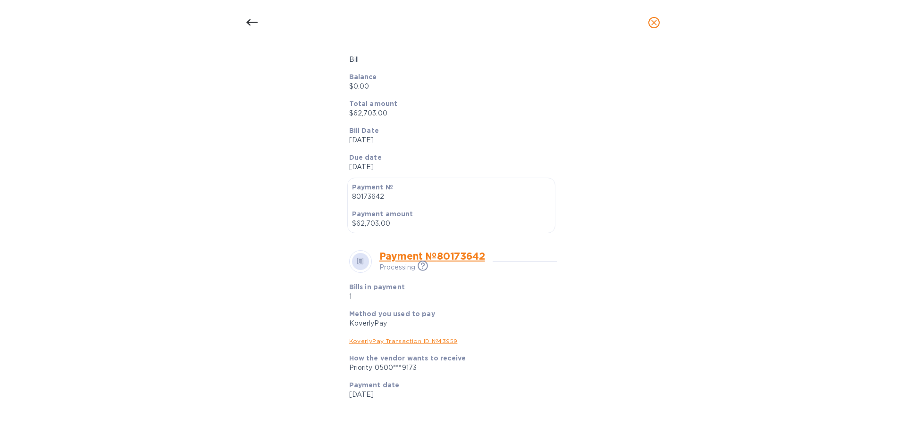
scroll to position [142, 0]
